Goal: Information Seeking & Learning: Find specific fact

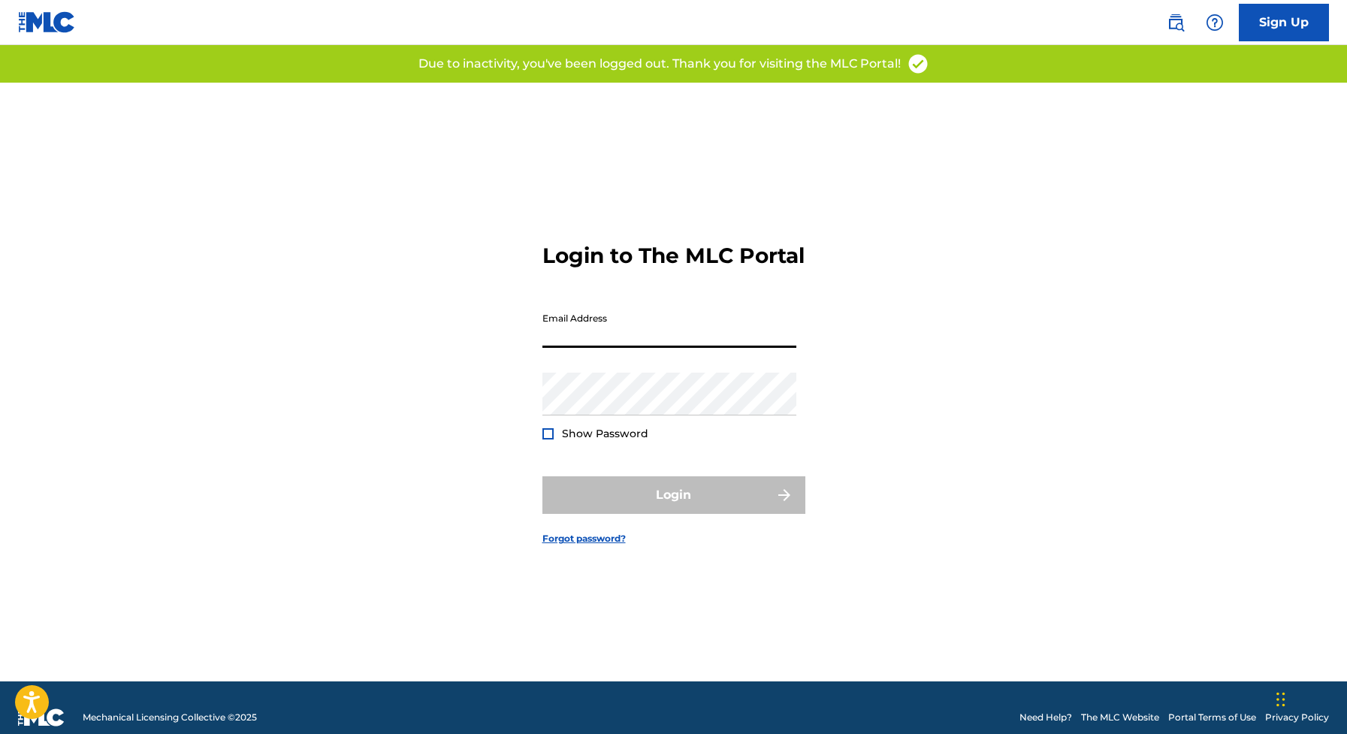
click at [597, 348] on input "Email Address" at bounding box center [669, 326] width 254 height 43
type input "[EMAIL_ADDRESS][DOMAIN_NAME]"
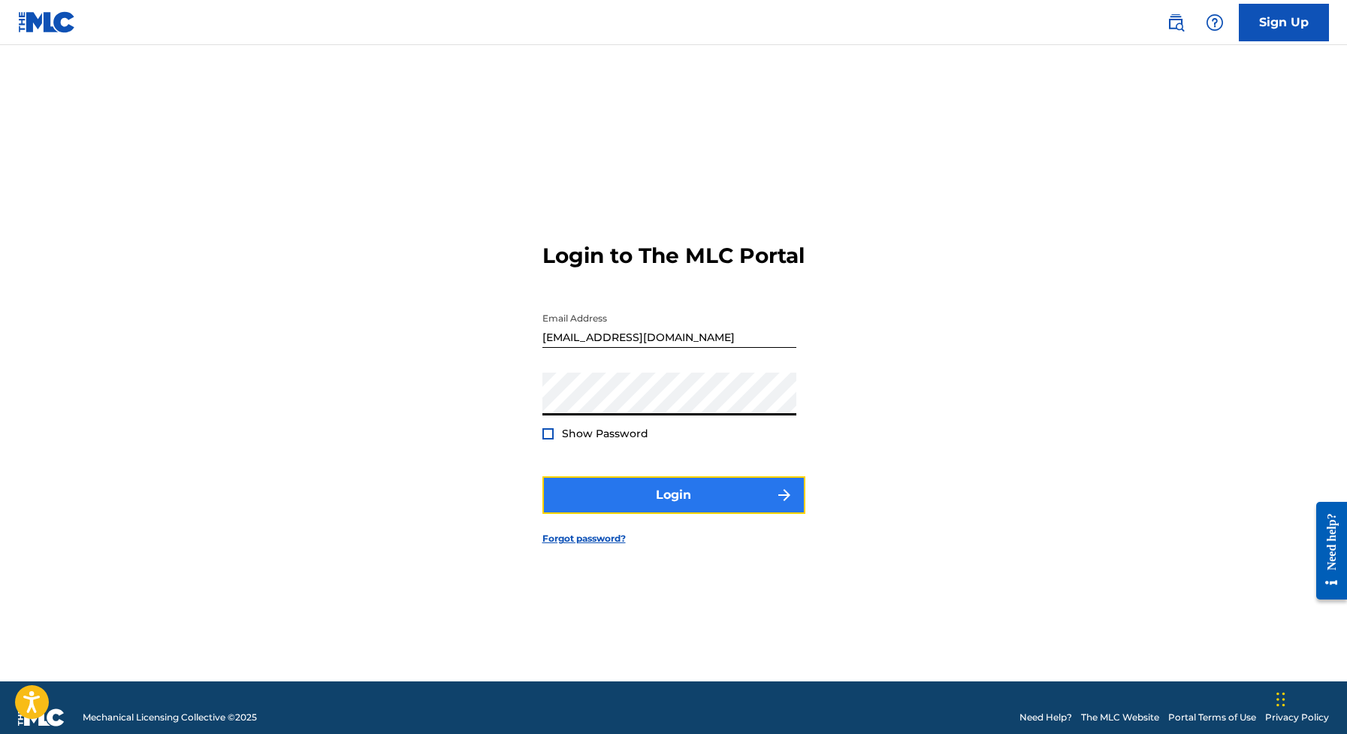
click at [666, 502] on button "Login" at bounding box center [673, 495] width 263 height 38
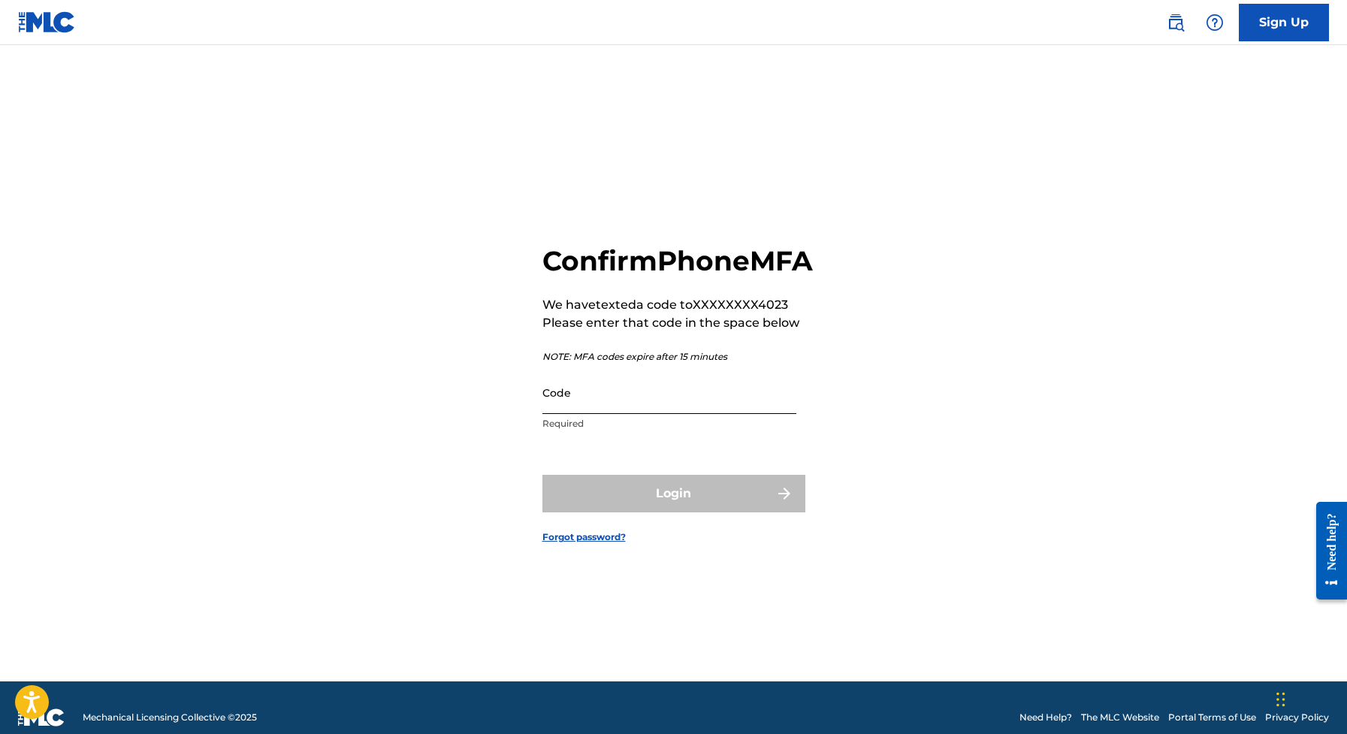
click at [603, 414] on input "Code" at bounding box center [669, 392] width 254 height 43
click at [601, 414] on input "Code" at bounding box center [669, 392] width 254 height 43
paste input "862826"
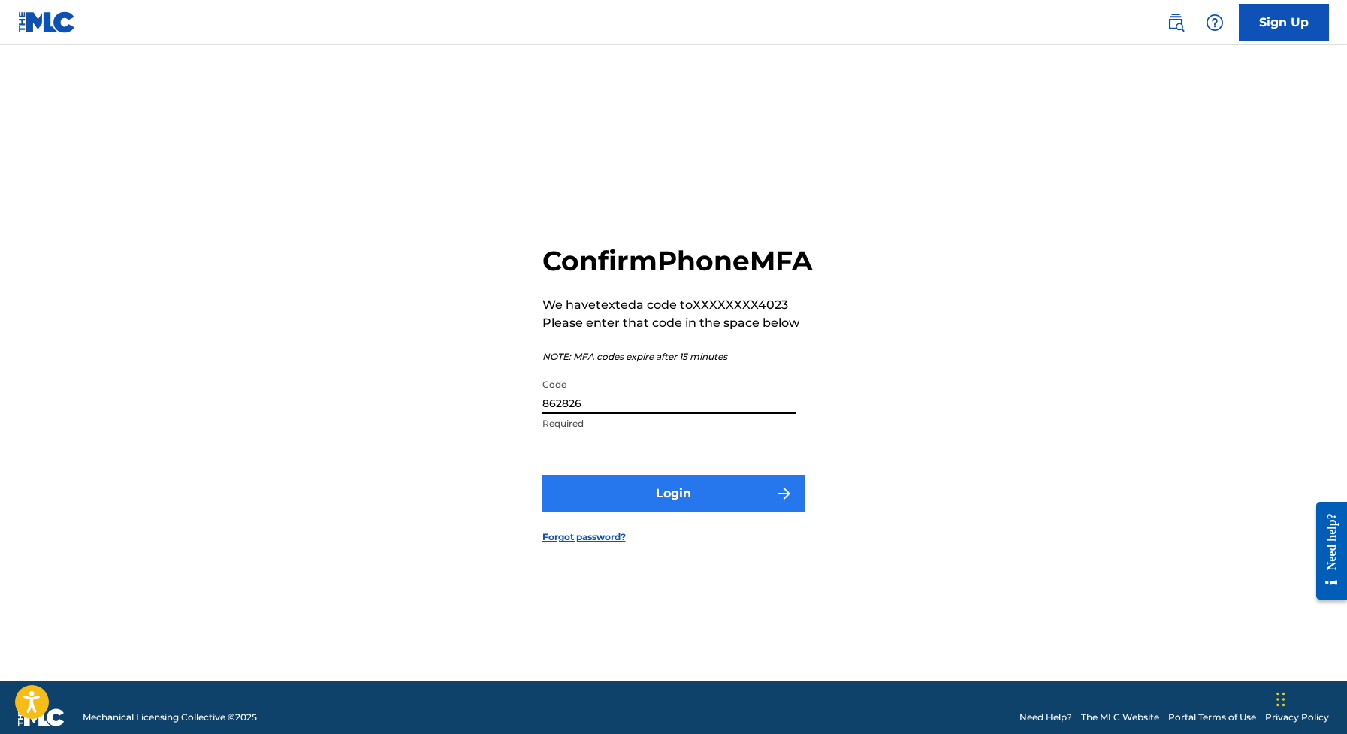
type input "862826"
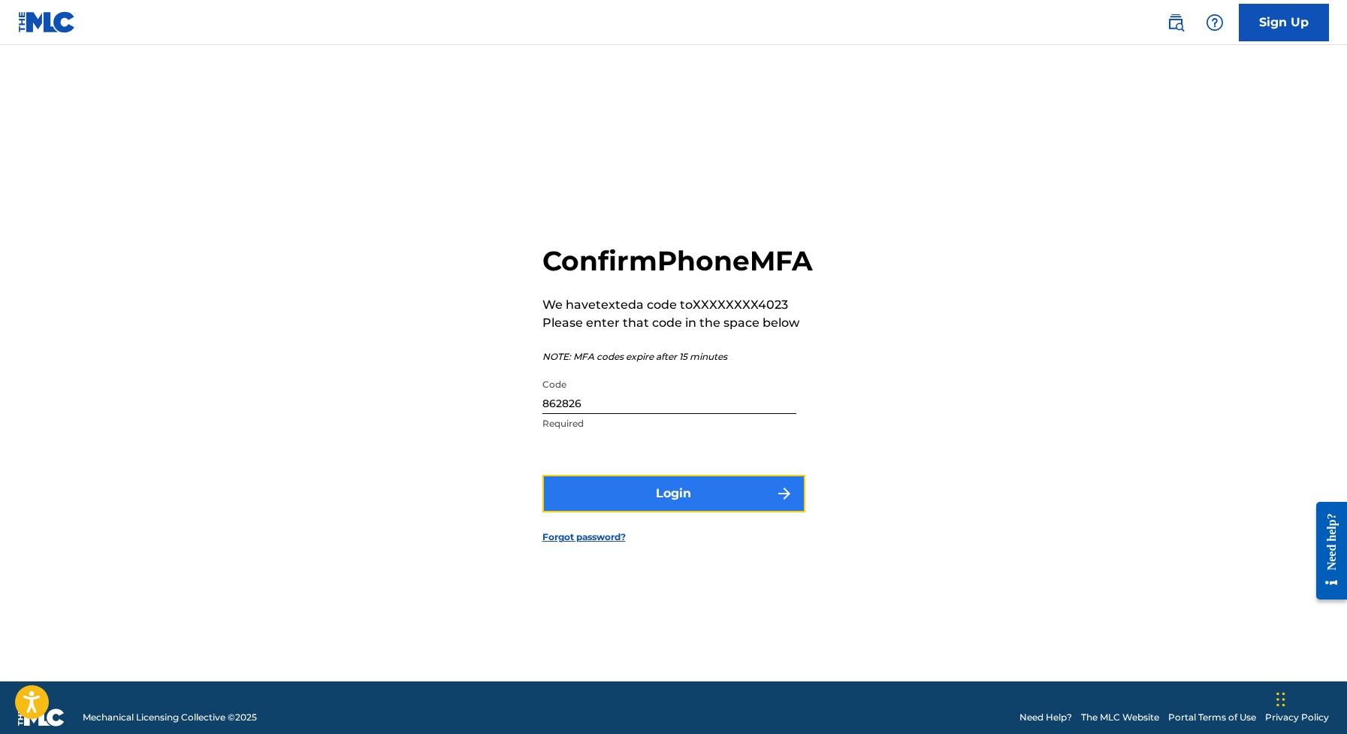
click at [642, 512] on button "Login" at bounding box center [673, 494] width 263 height 38
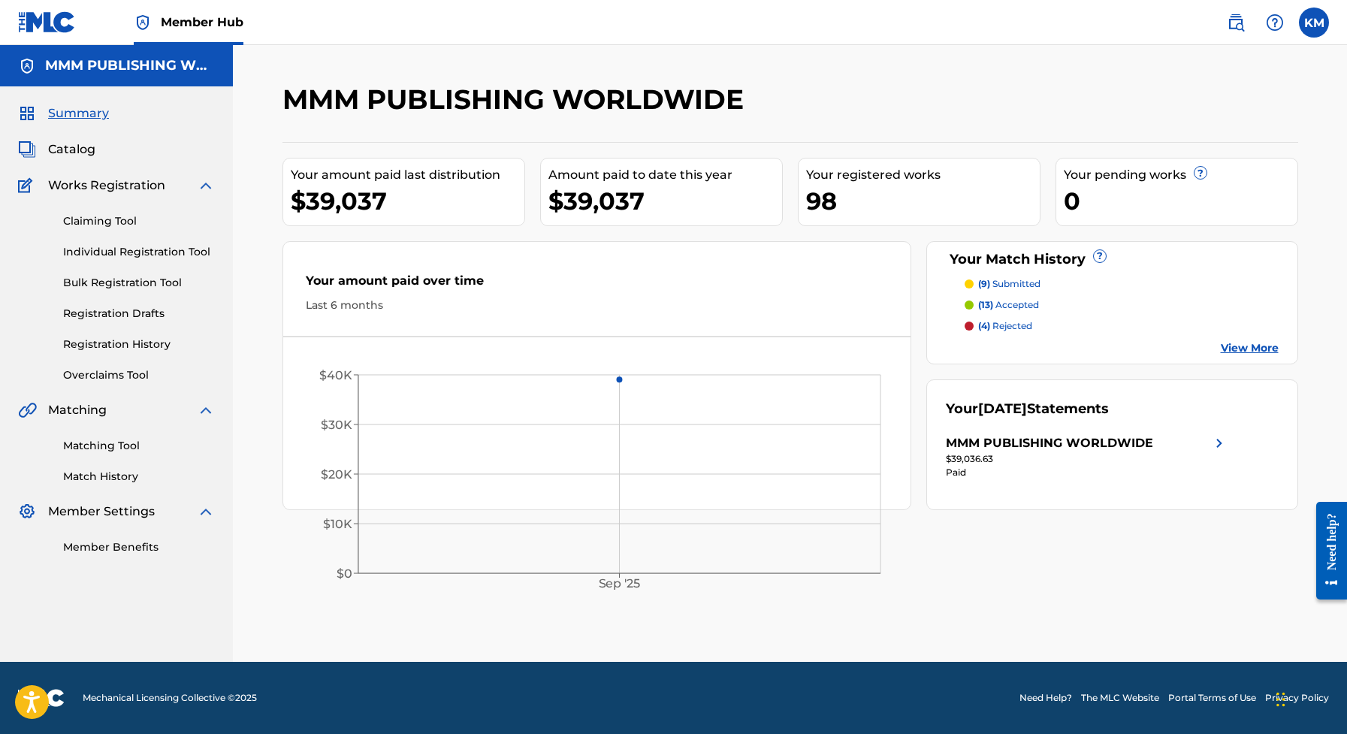
drag, startPoint x: 1226, startPoint y: 23, endPoint x: 1211, endPoint y: 39, distance: 22.3
click at [1226, 23] on link at bounding box center [1236, 23] width 30 height 30
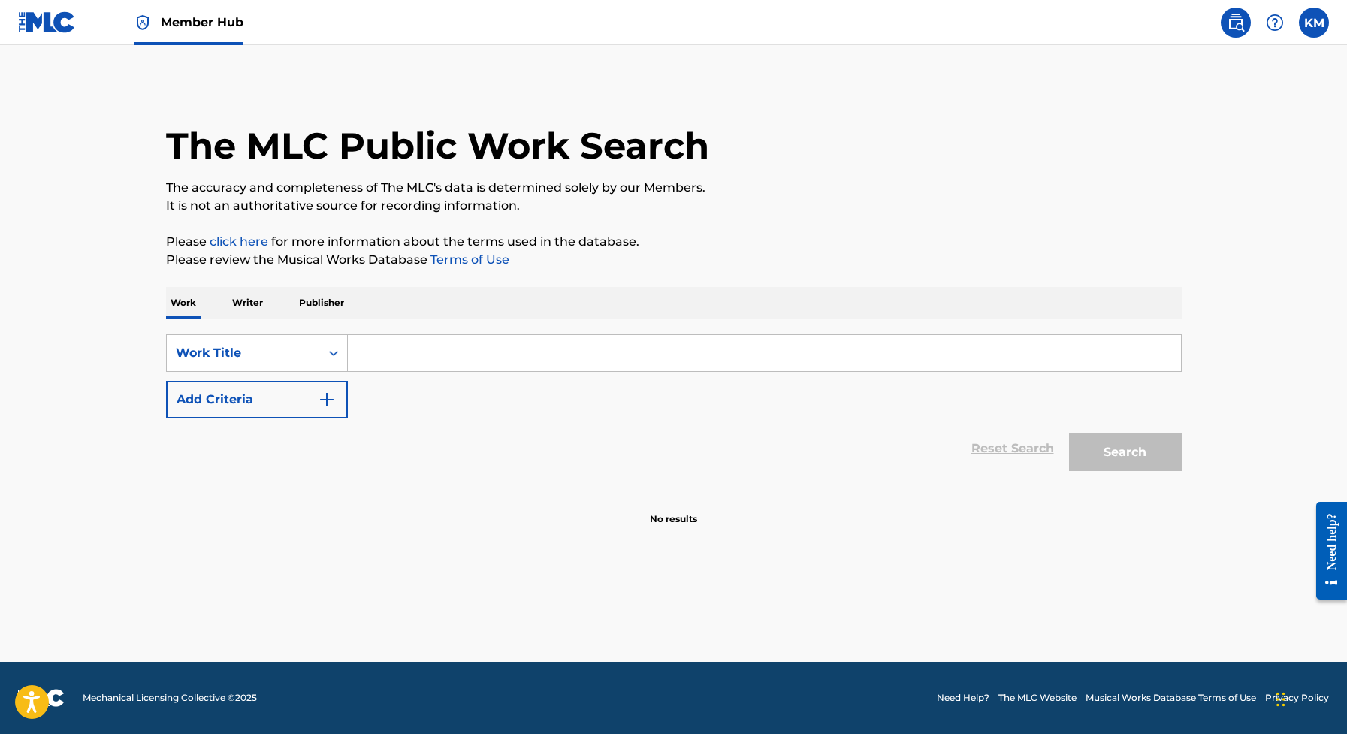
click at [243, 298] on p "Writer" at bounding box center [248, 303] width 40 height 32
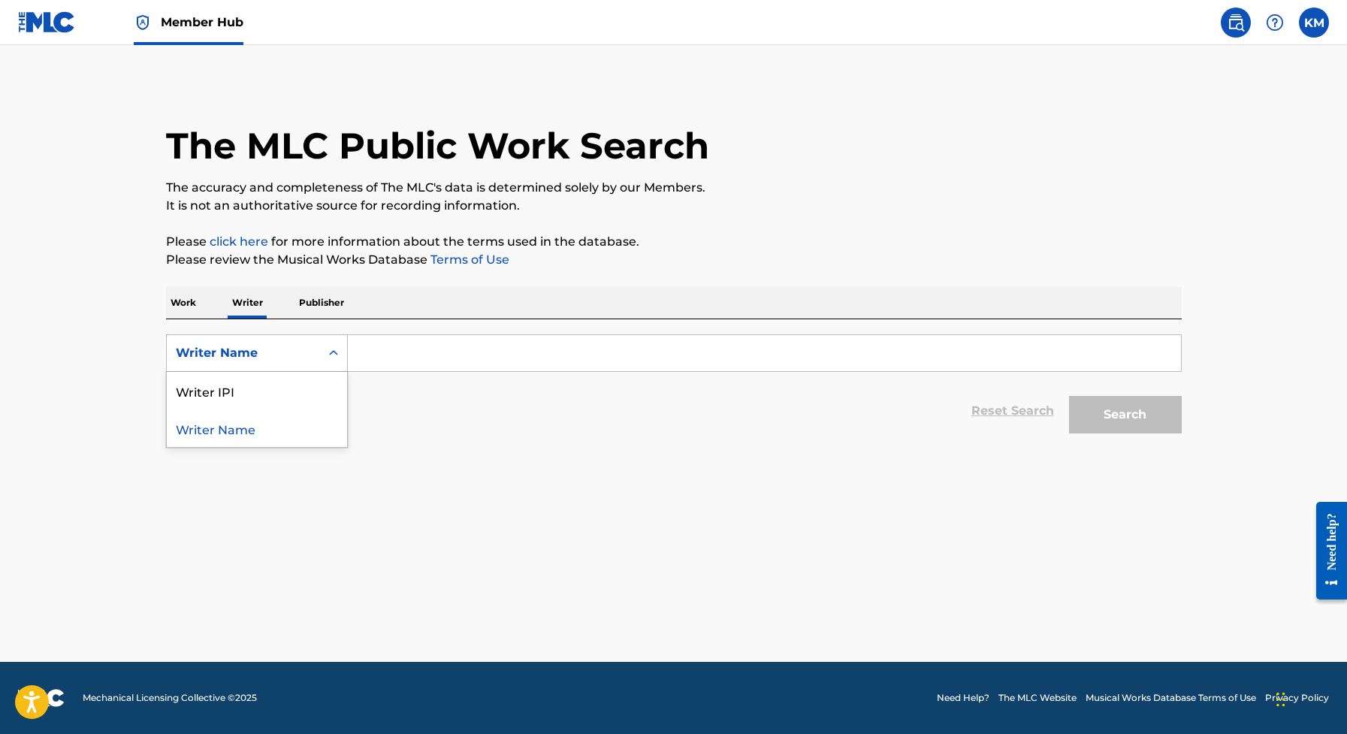
click at [311, 365] on div "Writer Name" at bounding box center [243, 353] width 153 height 29
click at [283, 400] on div "Writer IPI" at bounding box center [257, 391] width 180 height 38
click at [417, 367] on input "Search Form" at bounding box center [764, 353] width 833 height 36
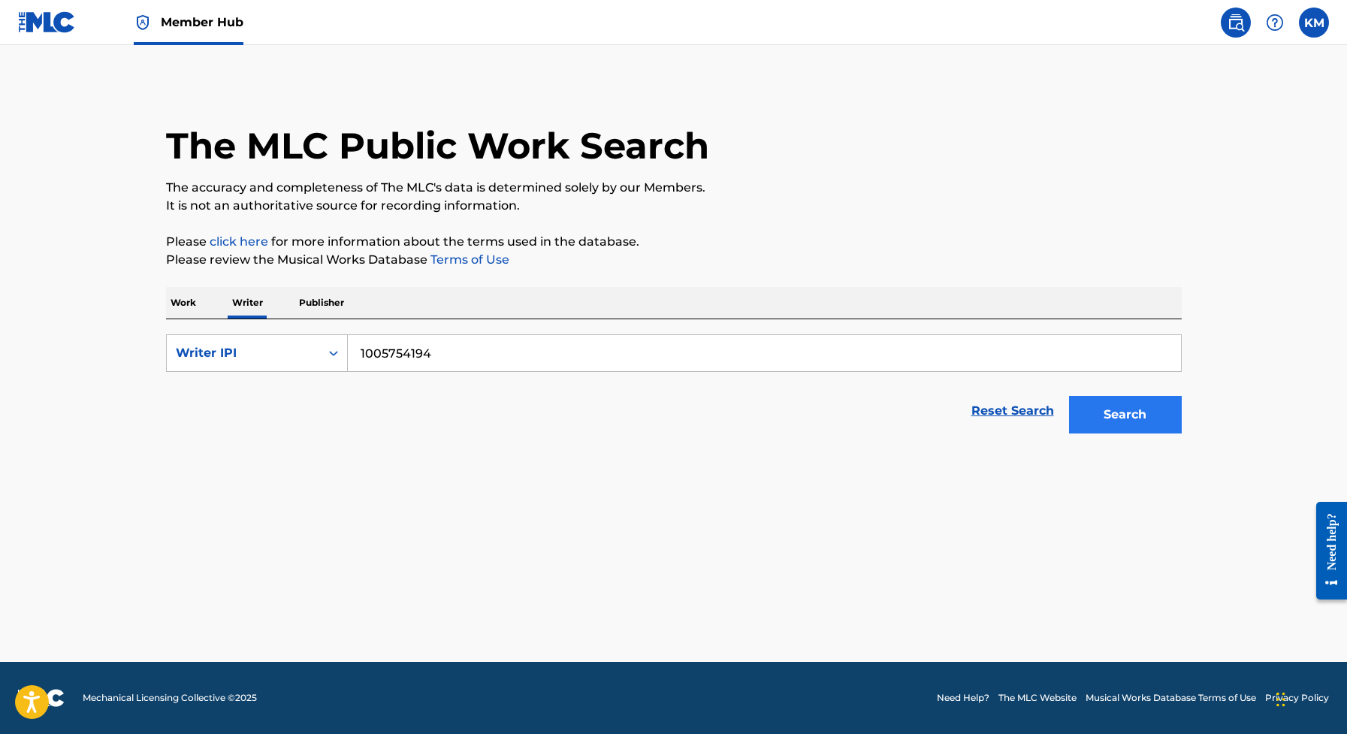
type input "1005754194"
click at [1129, 414] on button "Search" at bounding box center [1125, 415] width 113 height 38
click at [1154, 409] on button "Search" at bounding box center [1125, 415] width 113 height 38
click at [1154, 409] on div "Search" at bounding box center [1122, 411] width 120 height 60
click at [1154, 409] on button "Search" at bounding box center [1125, 415] width 113 height 38
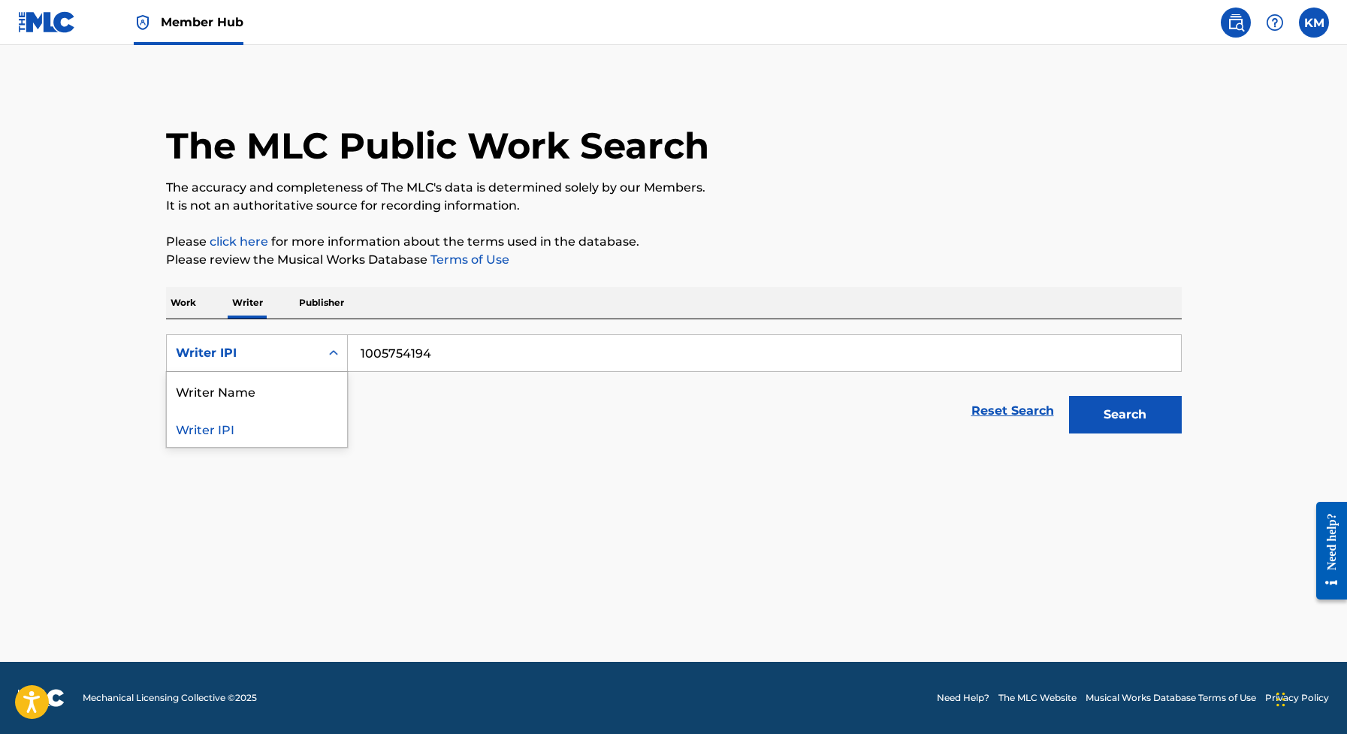
click at [308, 355] on div "Writer IPI" at bounding box center [243, 353] width 153 height 29
click at [267, 385] on div "Writer Name" at bounding box center [257, 391] width 180 height 38
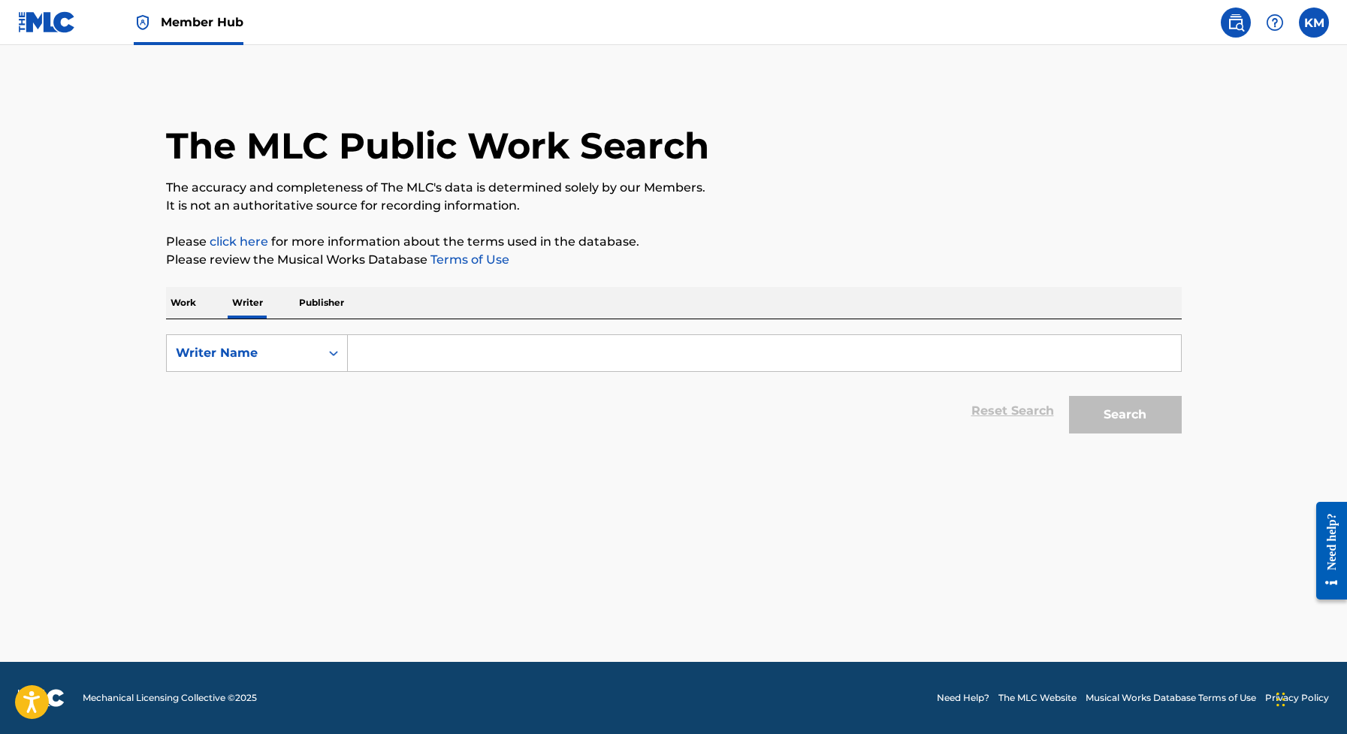
click at [437, 371] on div "Search Form" at bounding box center [765, 353] width 834 height 38
click at [437, 355] on input "Search Form" at bounding box center [764, 353] width 833 height 36
paste input "[PERSON_NAME]"
type input "[PERSON_NAME]"
click at [201, 298] on div "Work Writer Publisher" at bounding box center [674, 303] width 1016 height 32
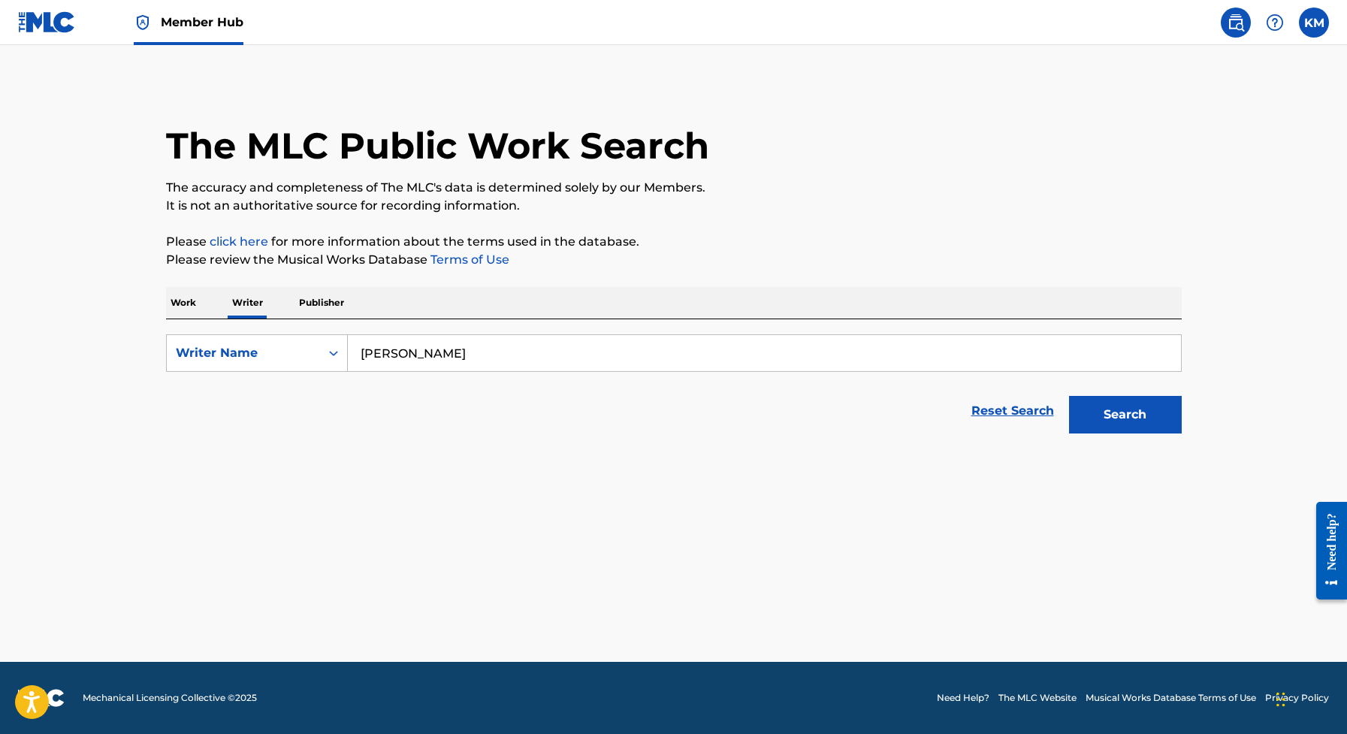
click at [189, 300] on p "Work" at bounding box center [183, 303] width 35 height 32
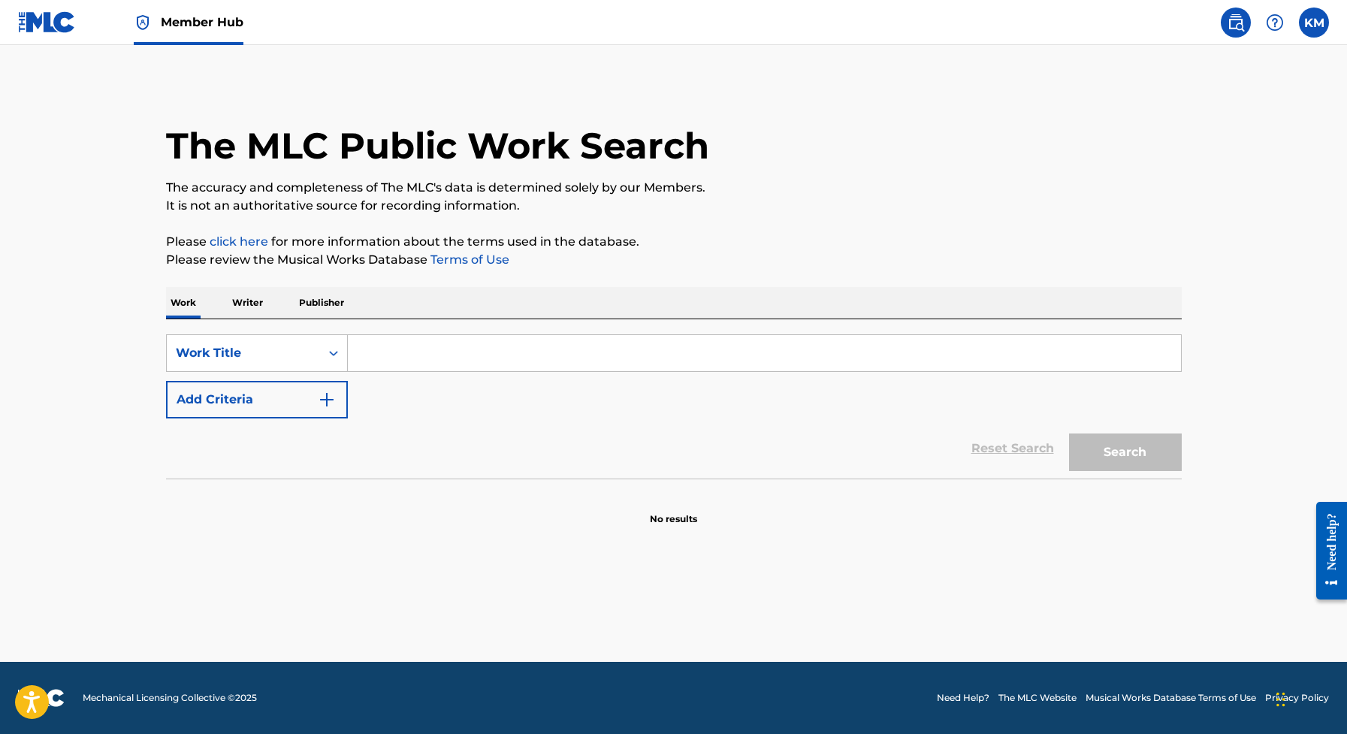
click at [405, 355] on input "Search Form" at bounding box center [764, 353] width 833 height 36
paste input "[PERSON_NAME]"
type input "[PERSON_NAME]"
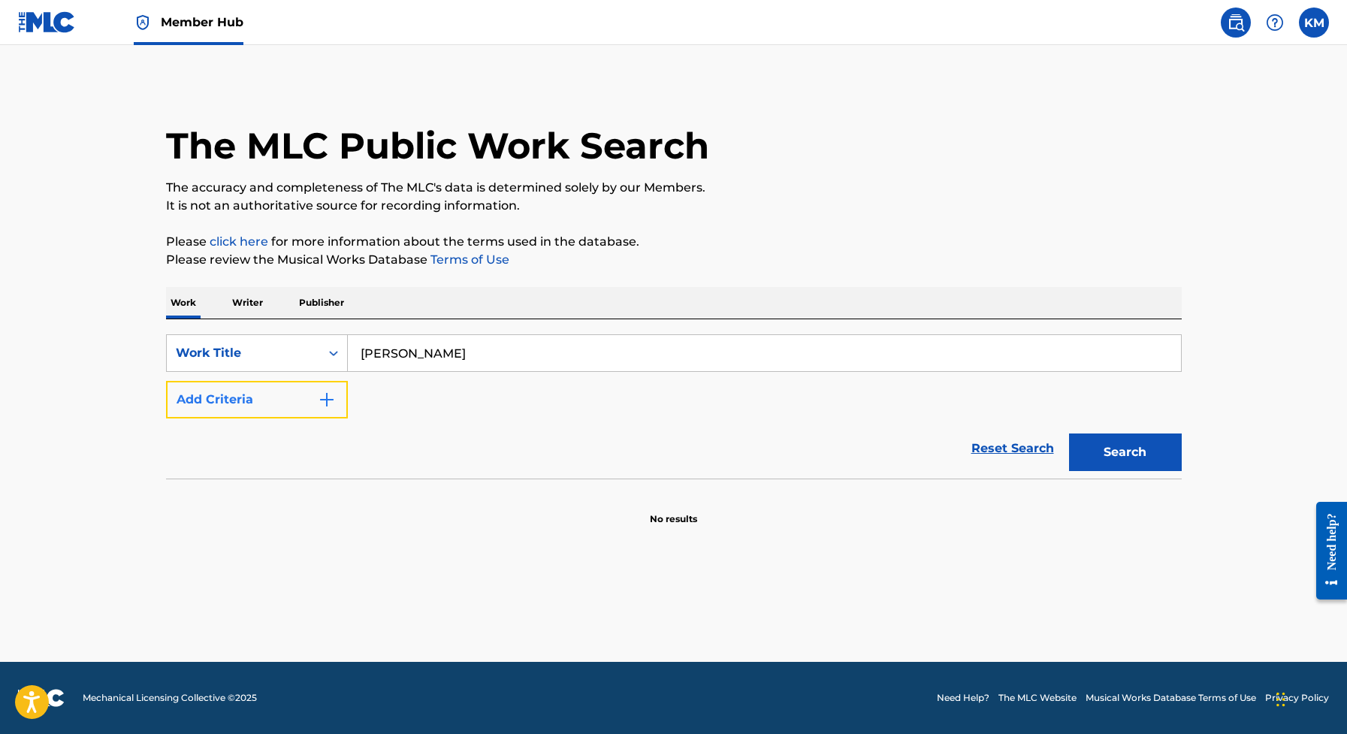
click at [296, 410] on button "Add Criteria" at bounding box center [257, 400] width 182 height 38
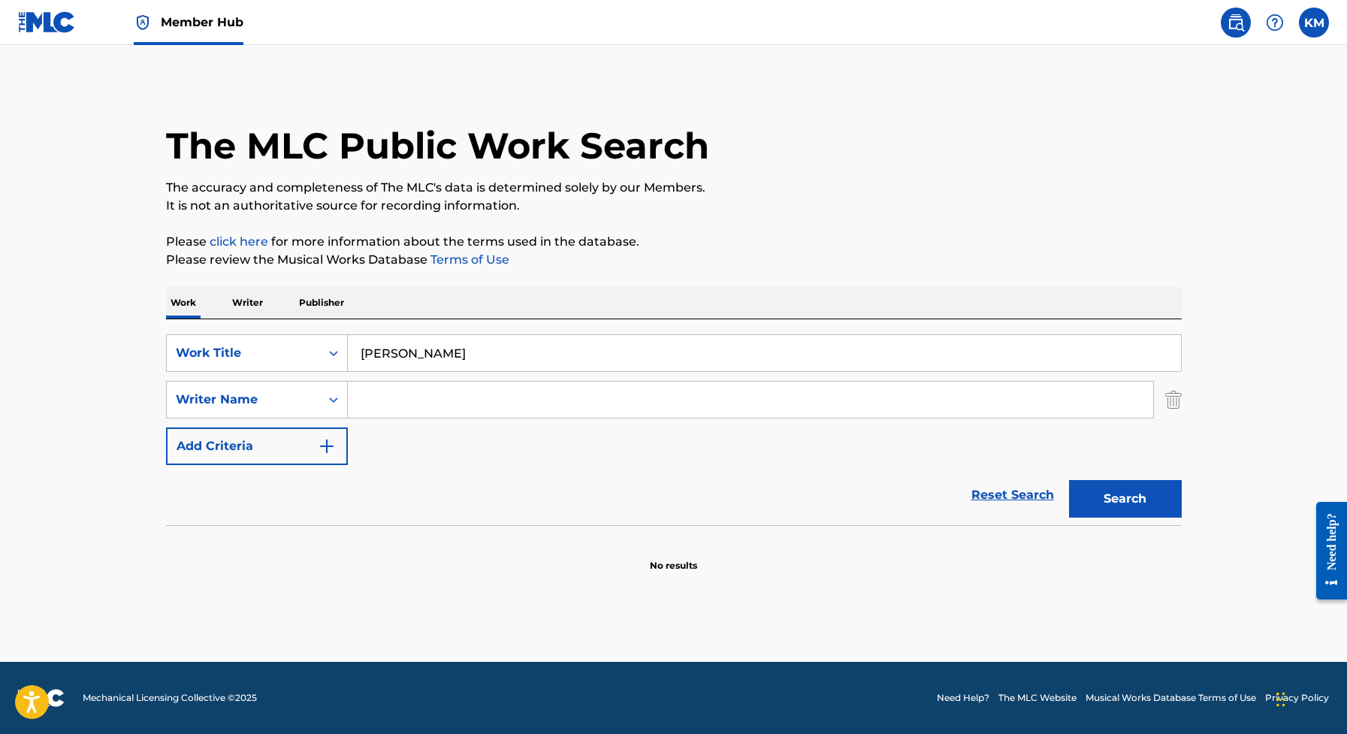
drag, startPoint x: 298, startPoint y: 409, endPoint x: 466, endPoint y: 397, distance: 168.7
click at [466, 397] on input "Search Form" at bounding box center [750, 400] width 805 height 36
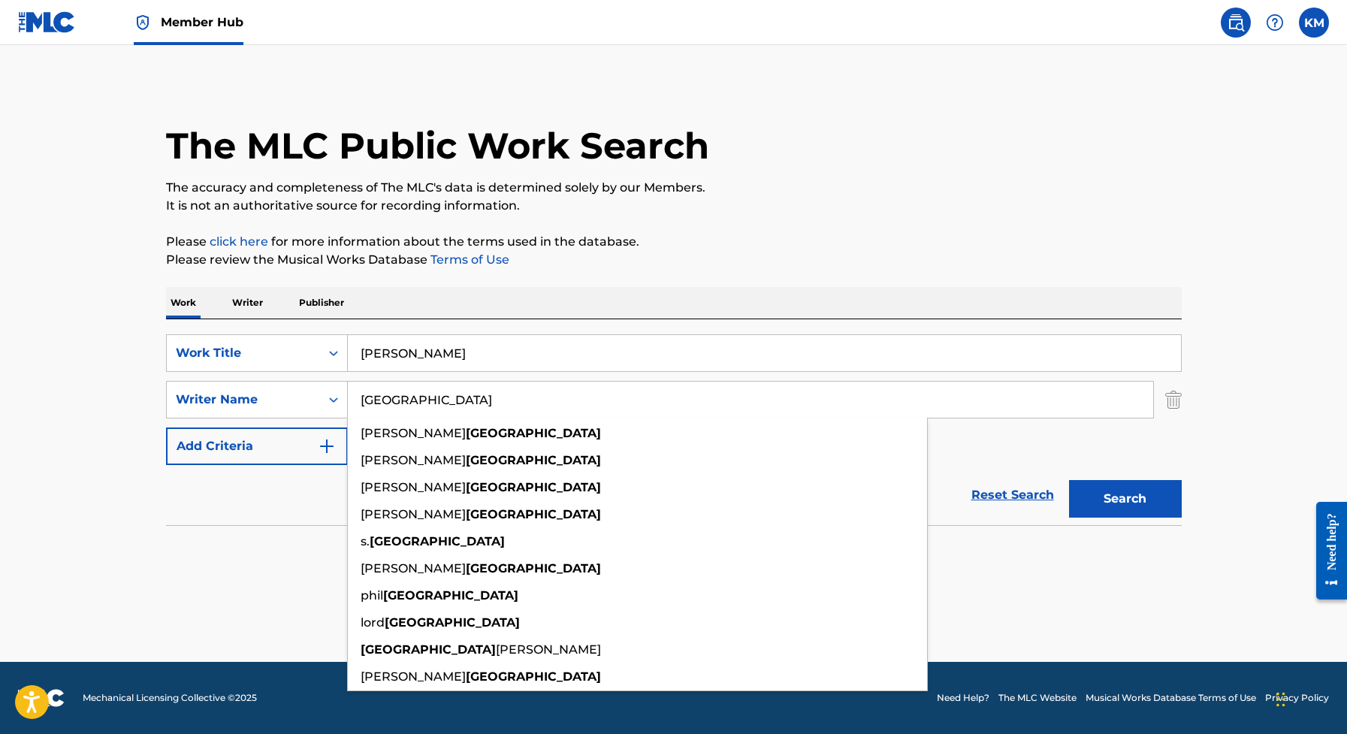
type input "[GEOGRAPHIC_DATA]"
click at [1069, 480] on button "Search" at bounding box center [1125, 499] width 113 height 38
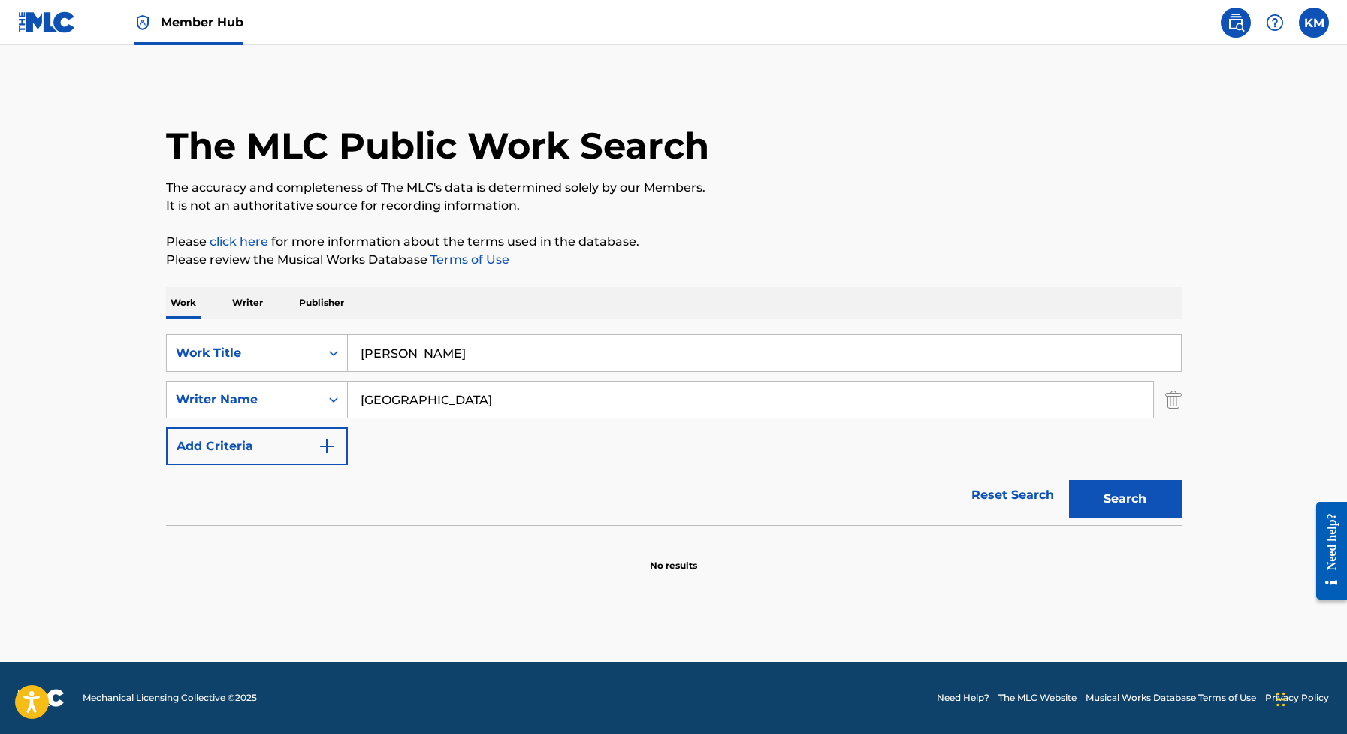
click at [1069, 480] on button "Search" at bounding box center [1125, 499] width 113 height 38
